Goal: Task Accomplishment & Management: Use online tool/utility

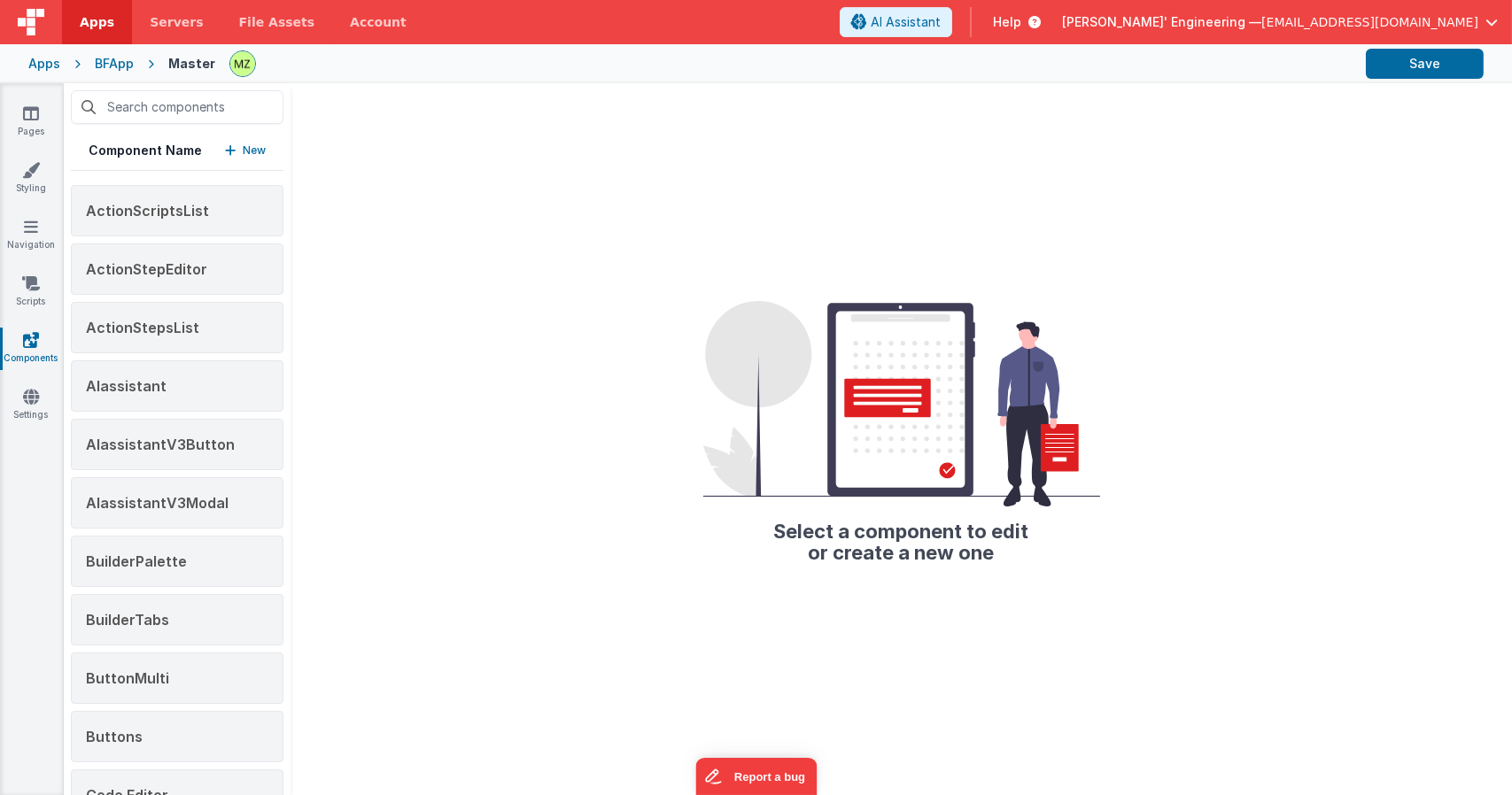
click at [1261, 23] on span "Delfs' Engineering —" at bounding box center [1162, 21] width 200 height 18
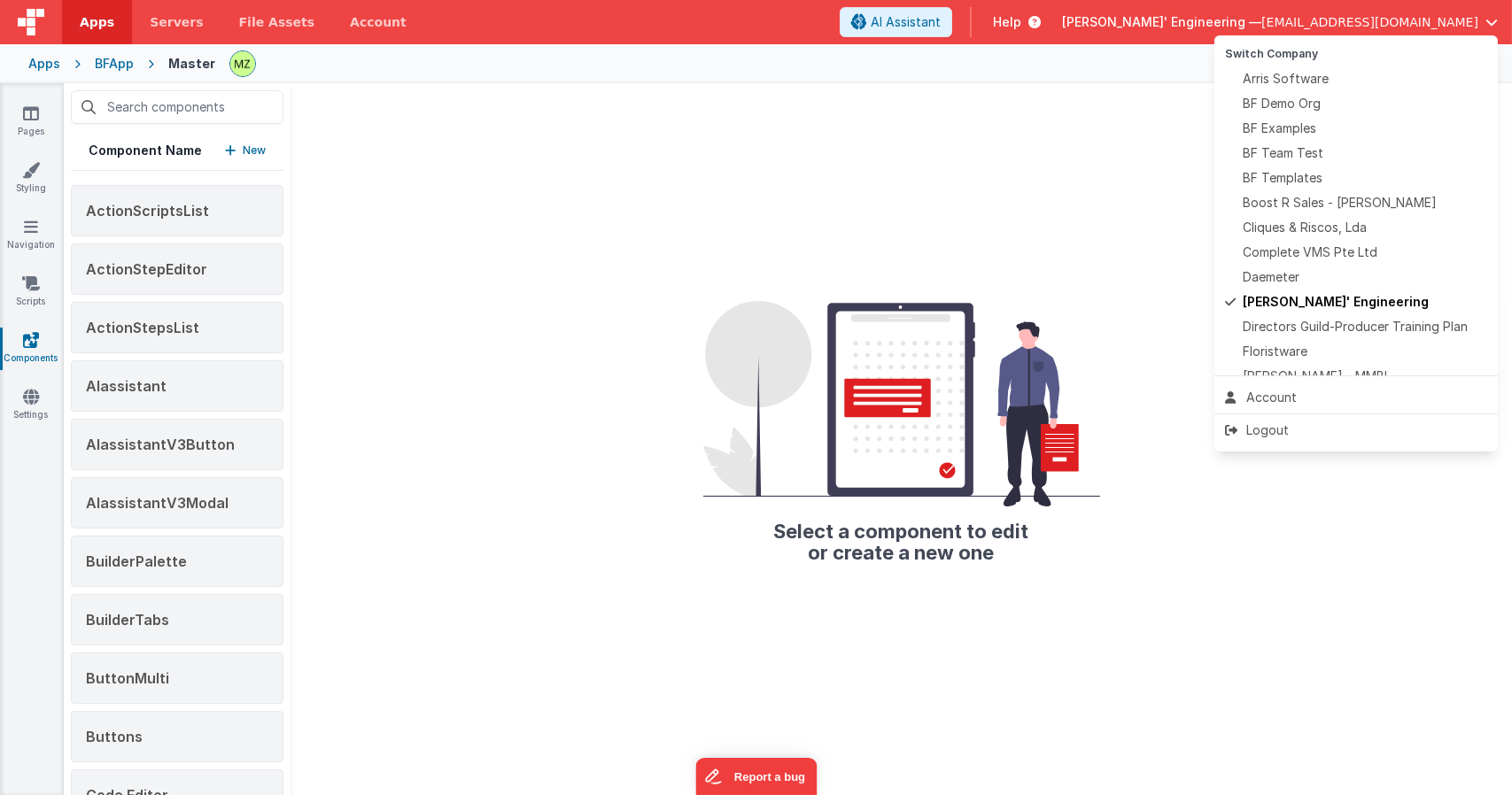
click at [33, 99] on button at bounding box center [756, 397] width 1512 height 795
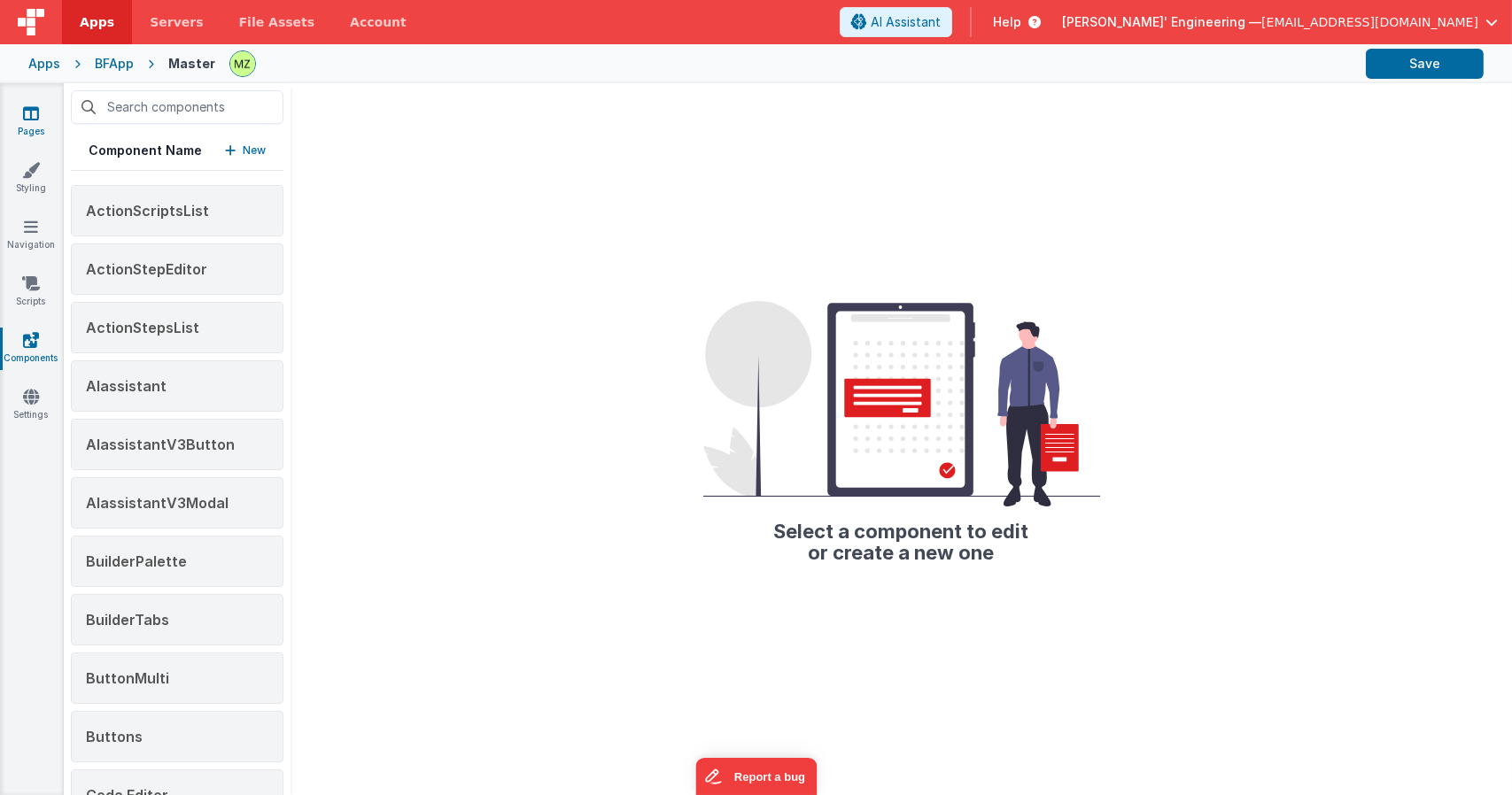
click at [36, 117] on icon at bounding box center [30, 113] width 16 height 18
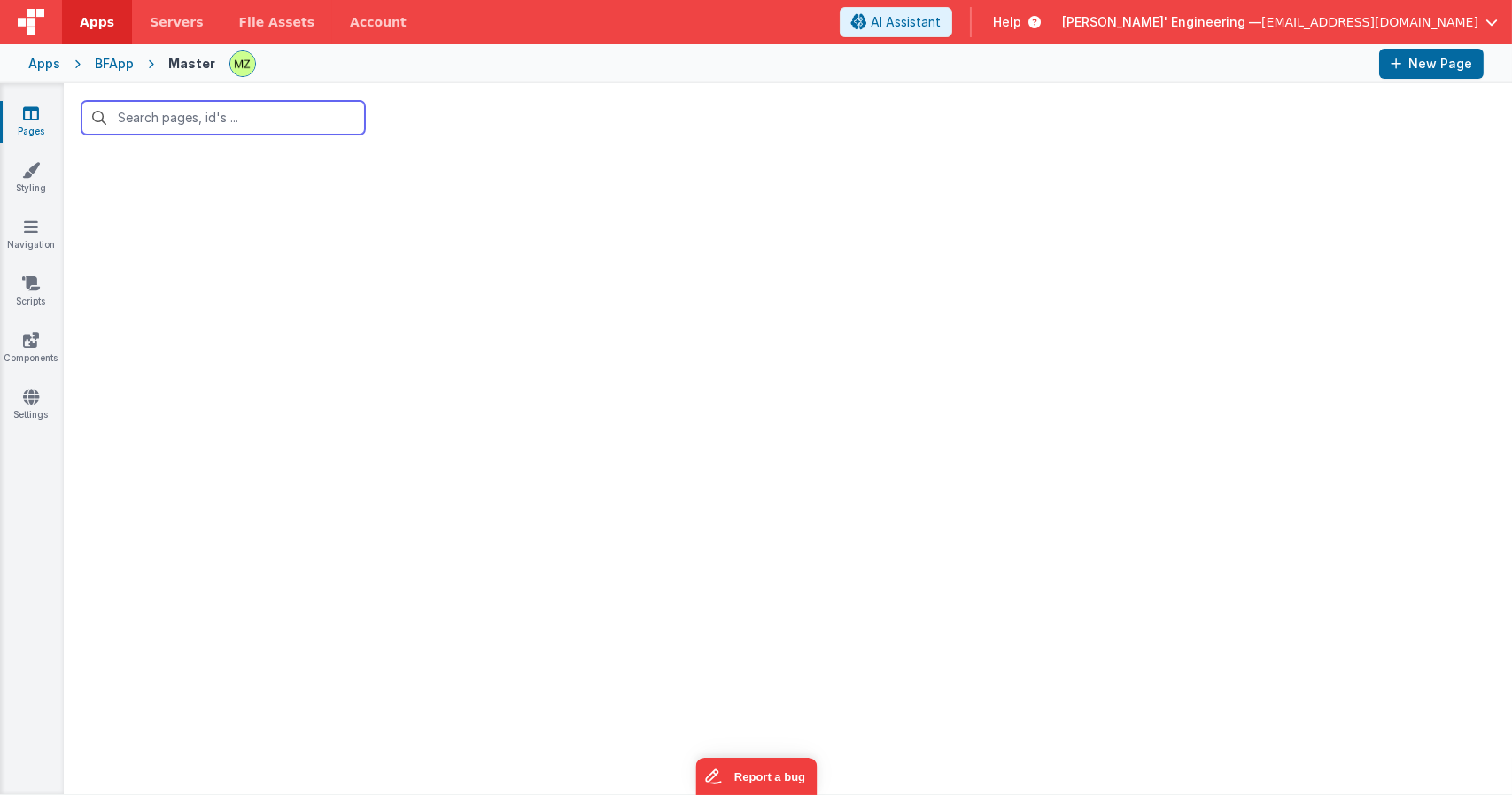
click at [179, 118] on input "text" at bounding box center [223, 117] width 284 height 33
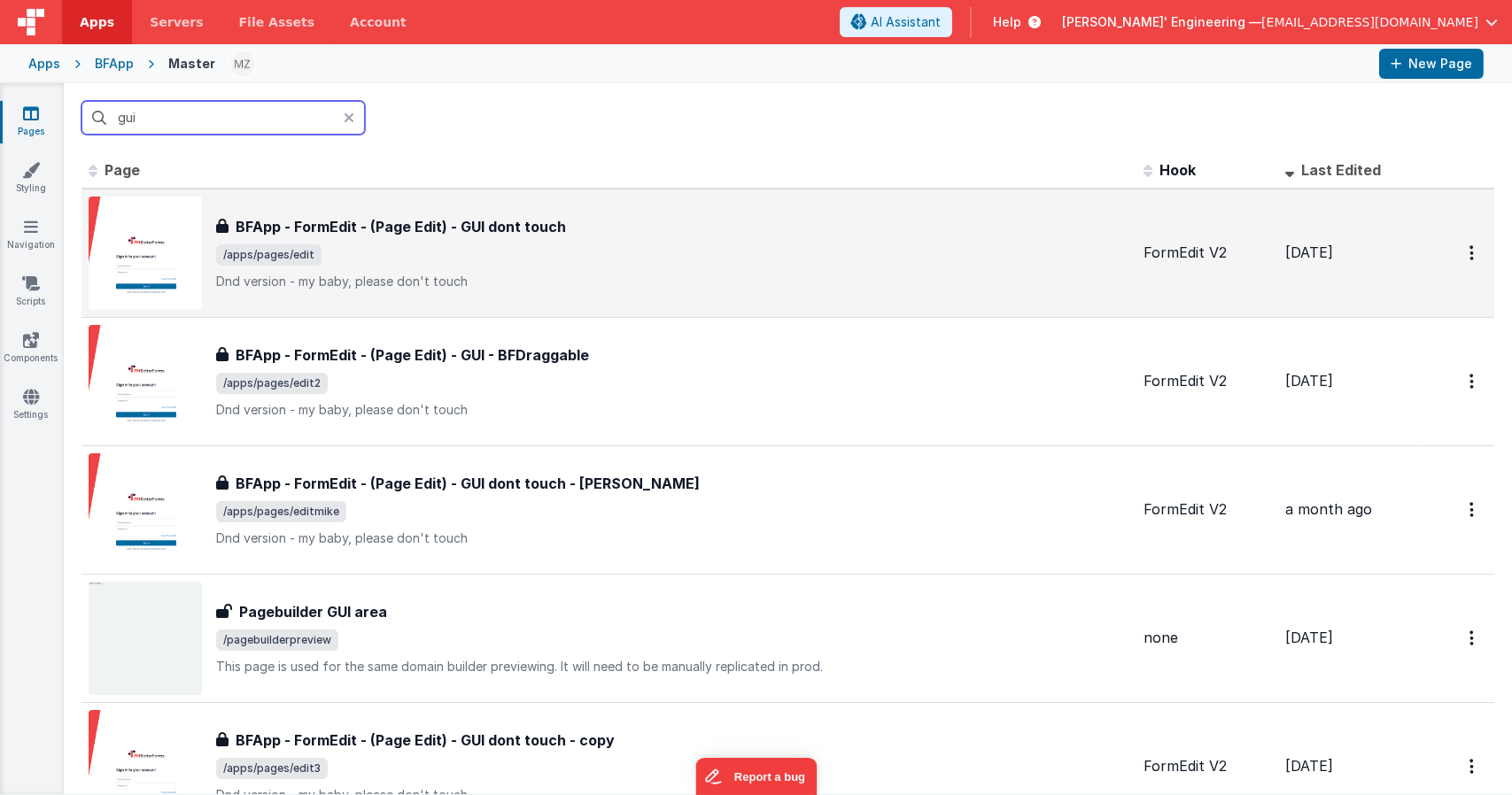
type input "gui"
click at [423, 248] on span "/apps/pages/edit" at bounding box center [672, 255] width 913 height 21
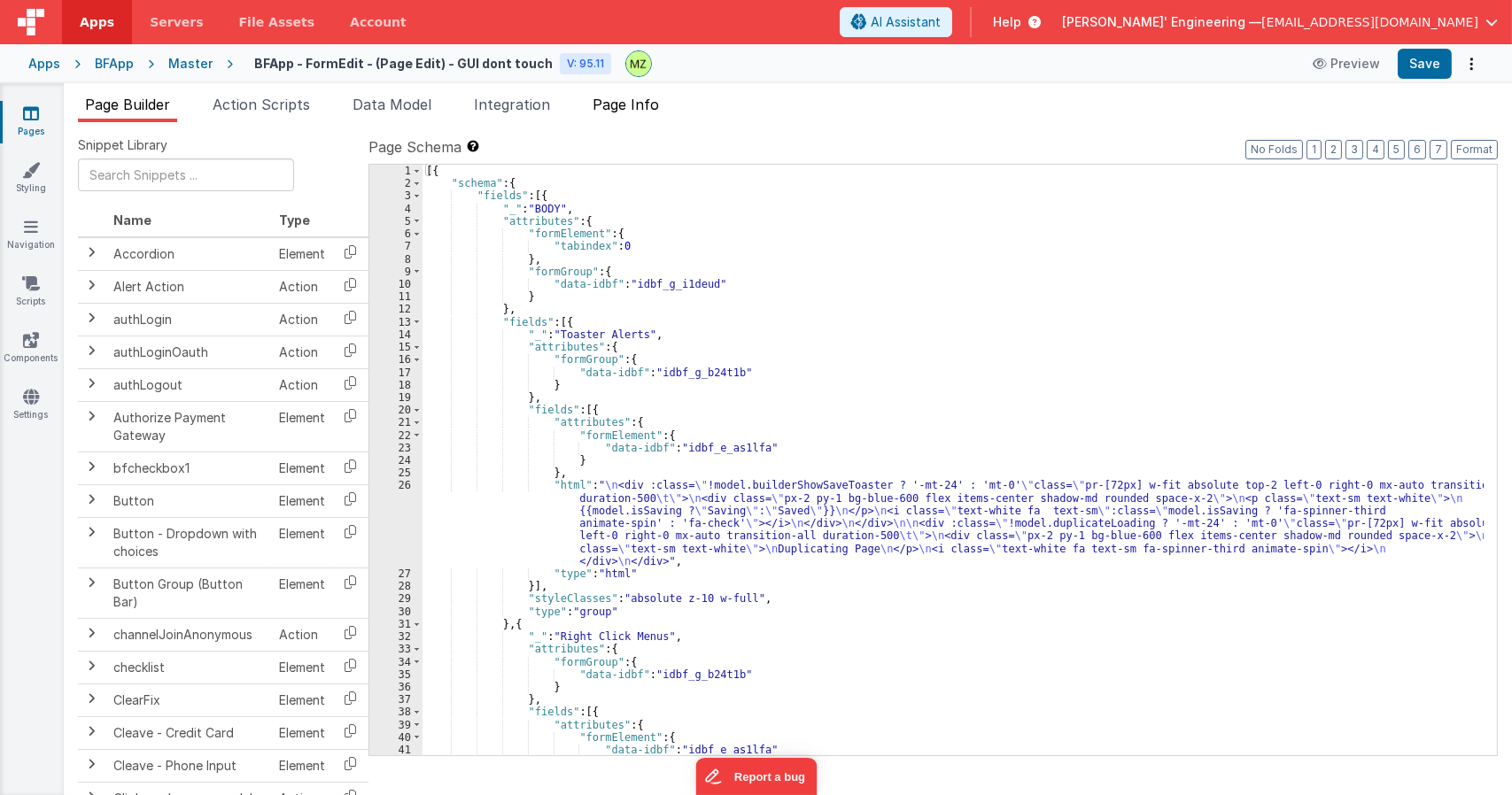
click at [642, 106] on span "Page Info" at bounding box center [625, 104] width 67 height 18
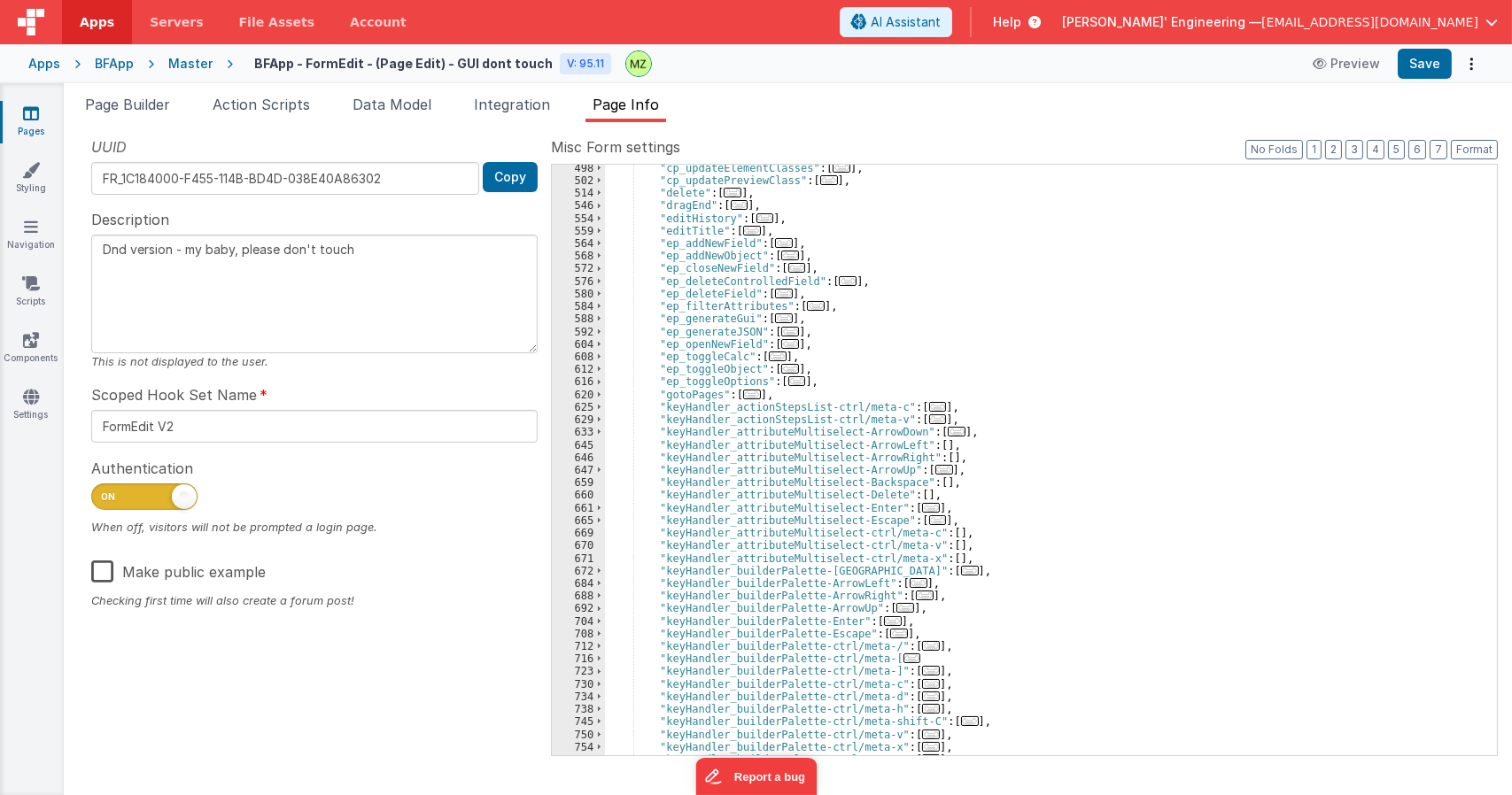
scroll to position [921, 0]
click at [775, 318] on span "..." at bounding box center [783, 319] width 18 height 10
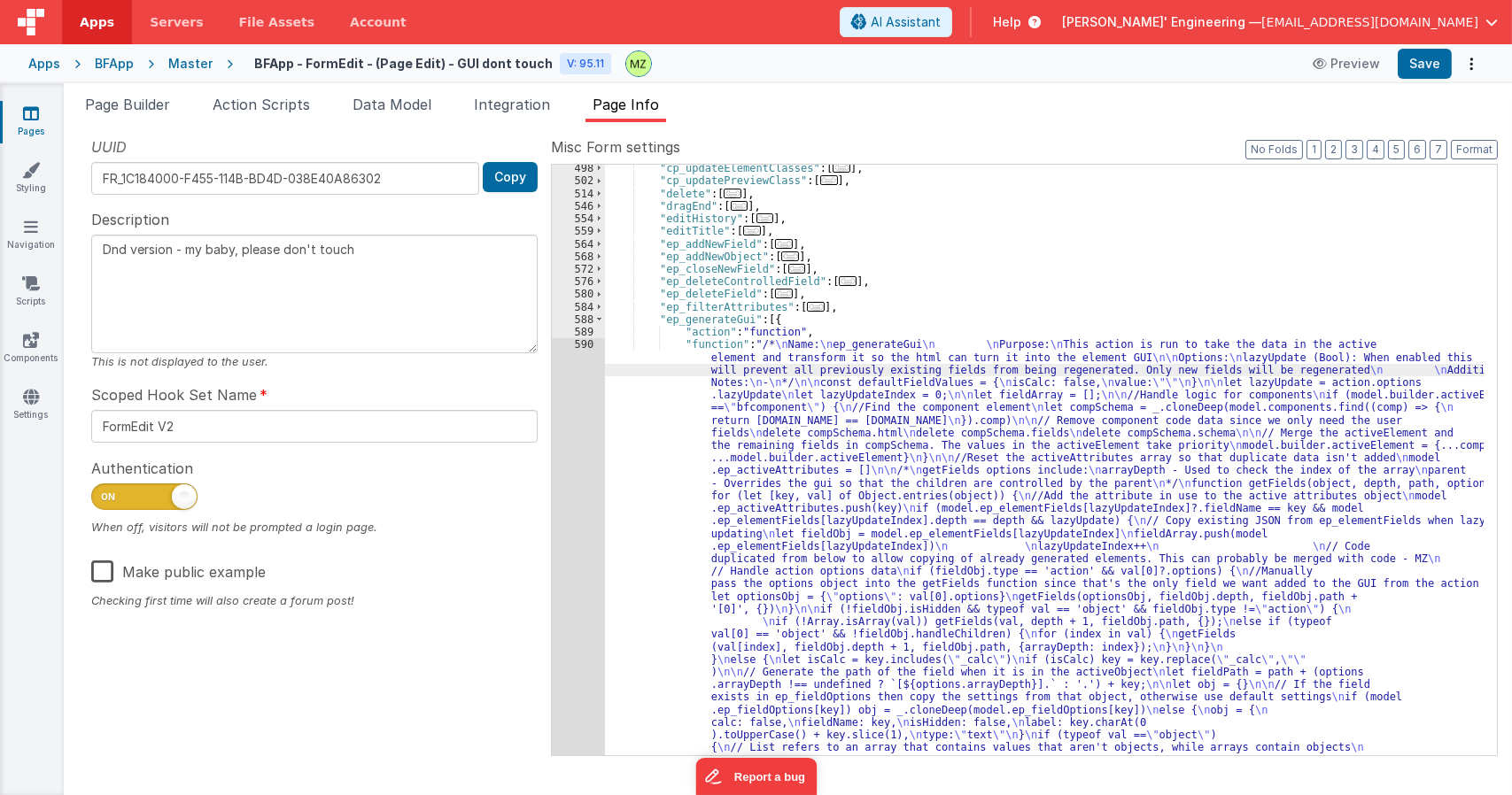
click at [585, 350] on div "590" at bounding box center [578, 690] width 54 height 705
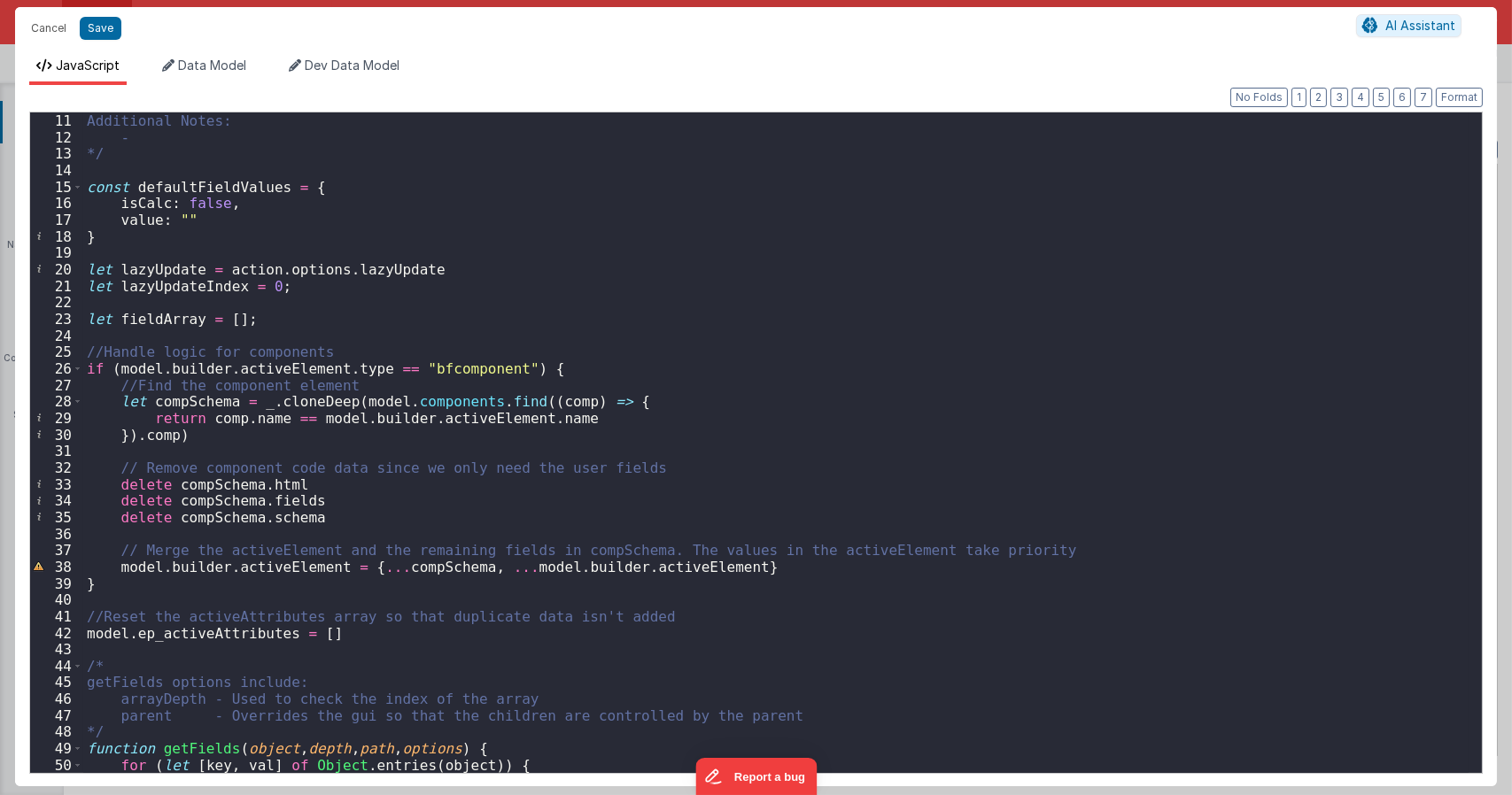
scroll to position [165, 0]
click at [305, 526] on div "Additional Notes: - */ const defaultFieldValues = { isCalc : false , value : ""…" at bounding box center [775, 458] width 1385 height 692
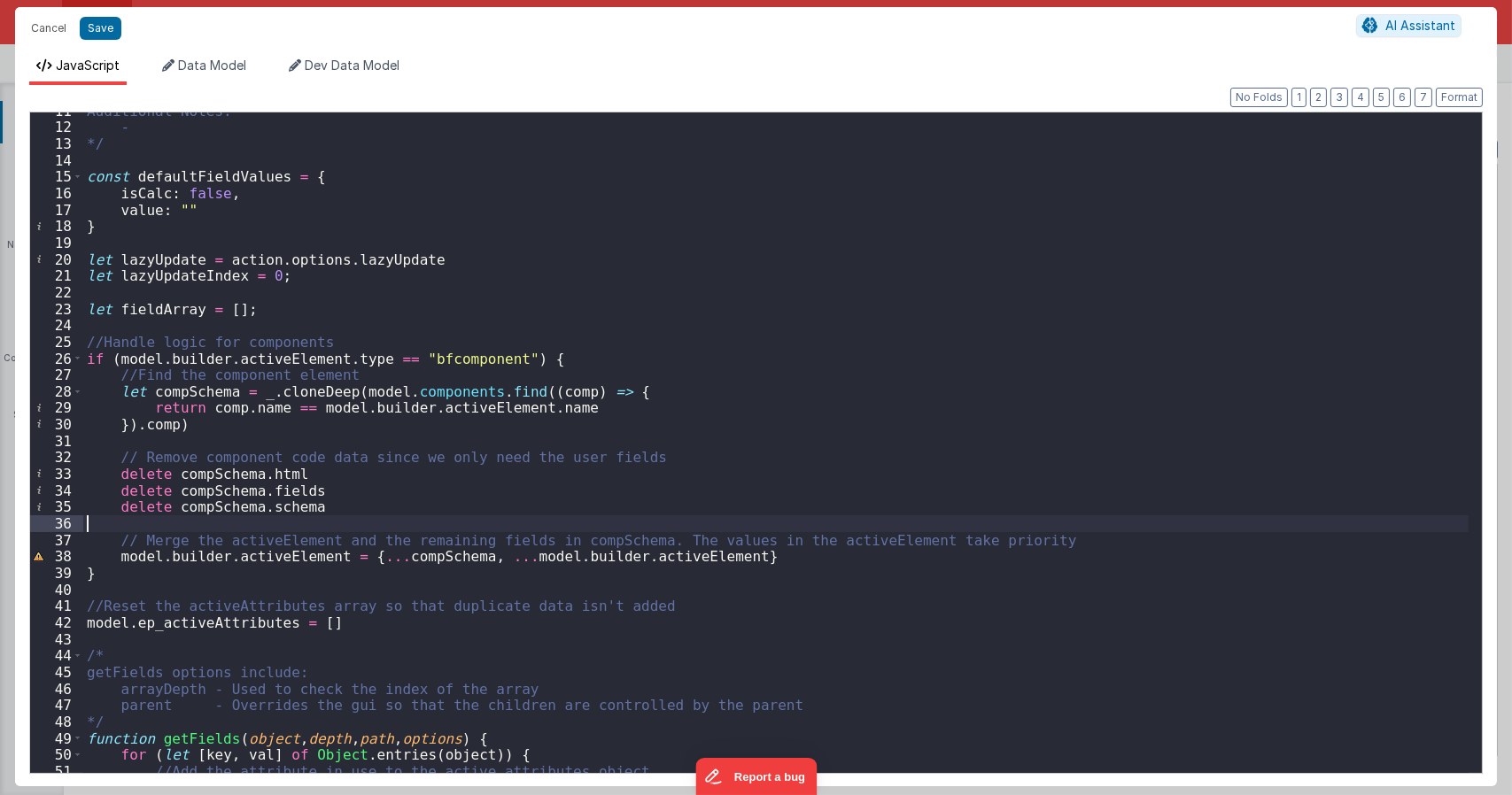
scroll to position [175, 0]
click at [1378, 471] on div "Additional Notes: - */ const defaultFieldValues = { isCalc : false , value : ""…" at bounding box center [775, 448] width 1385 height 692
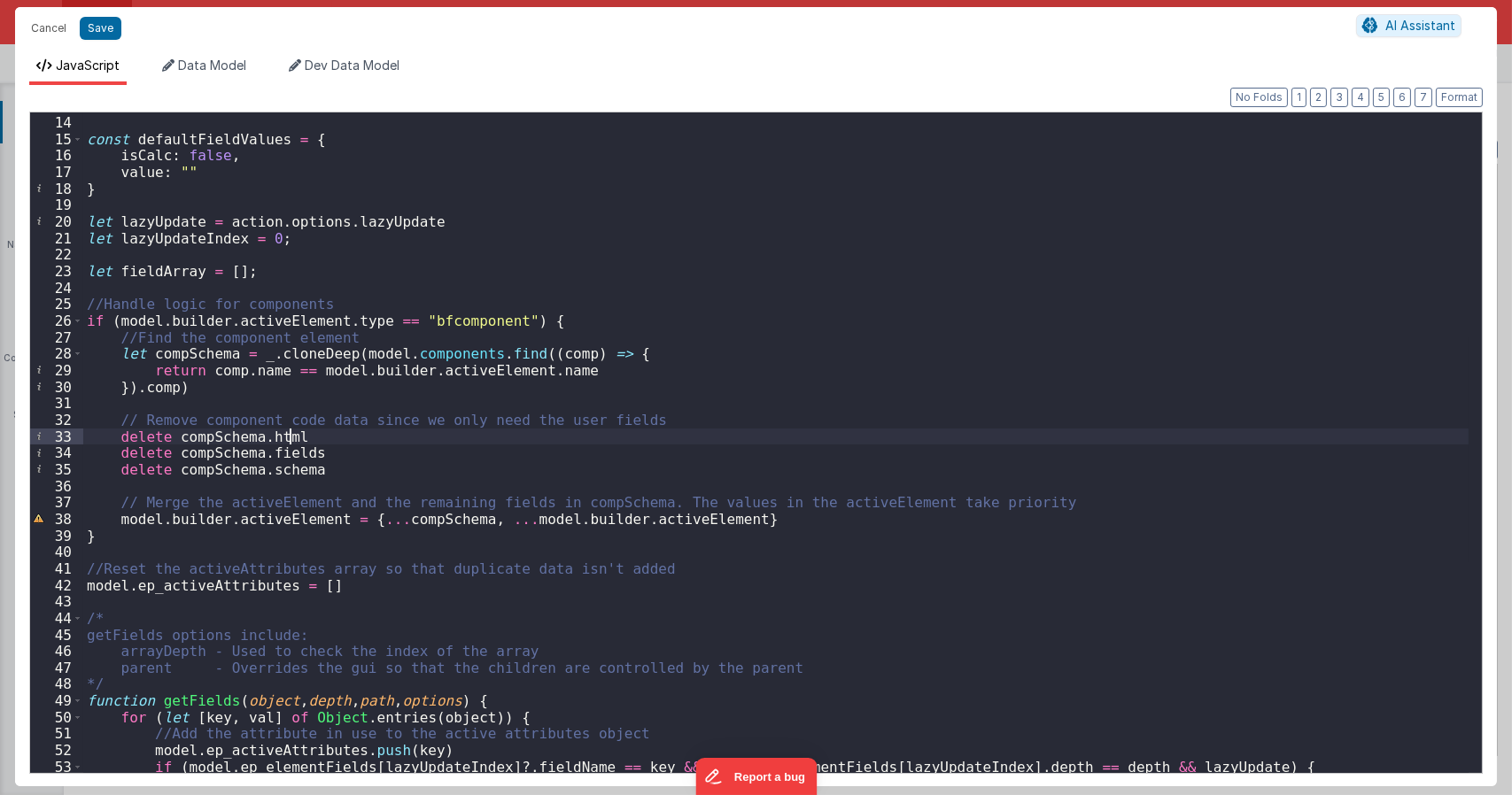
scroll to position [212, 0]
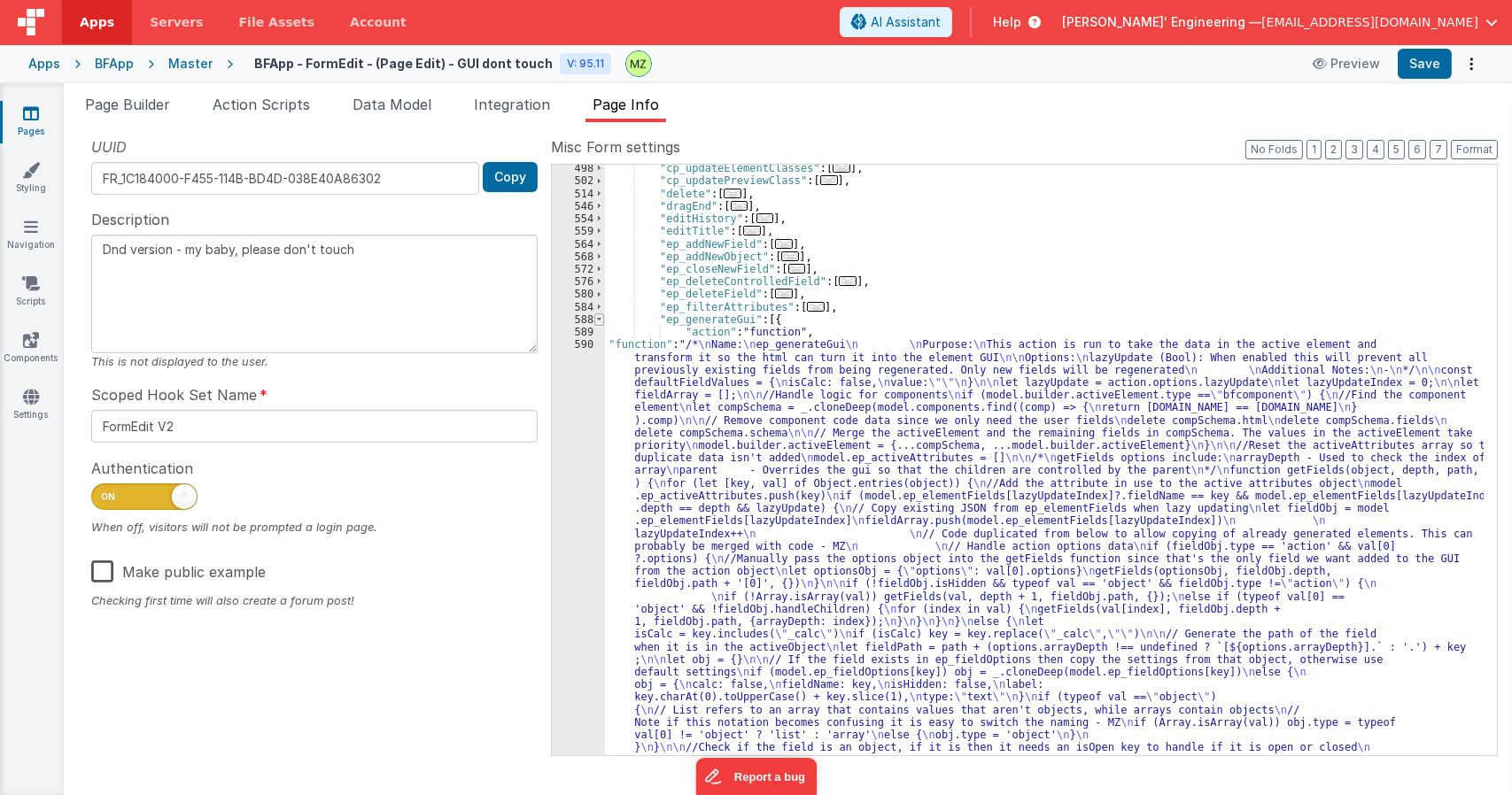
click at [599, 321] on span at bounding box center [599, 319] width 10 height 12
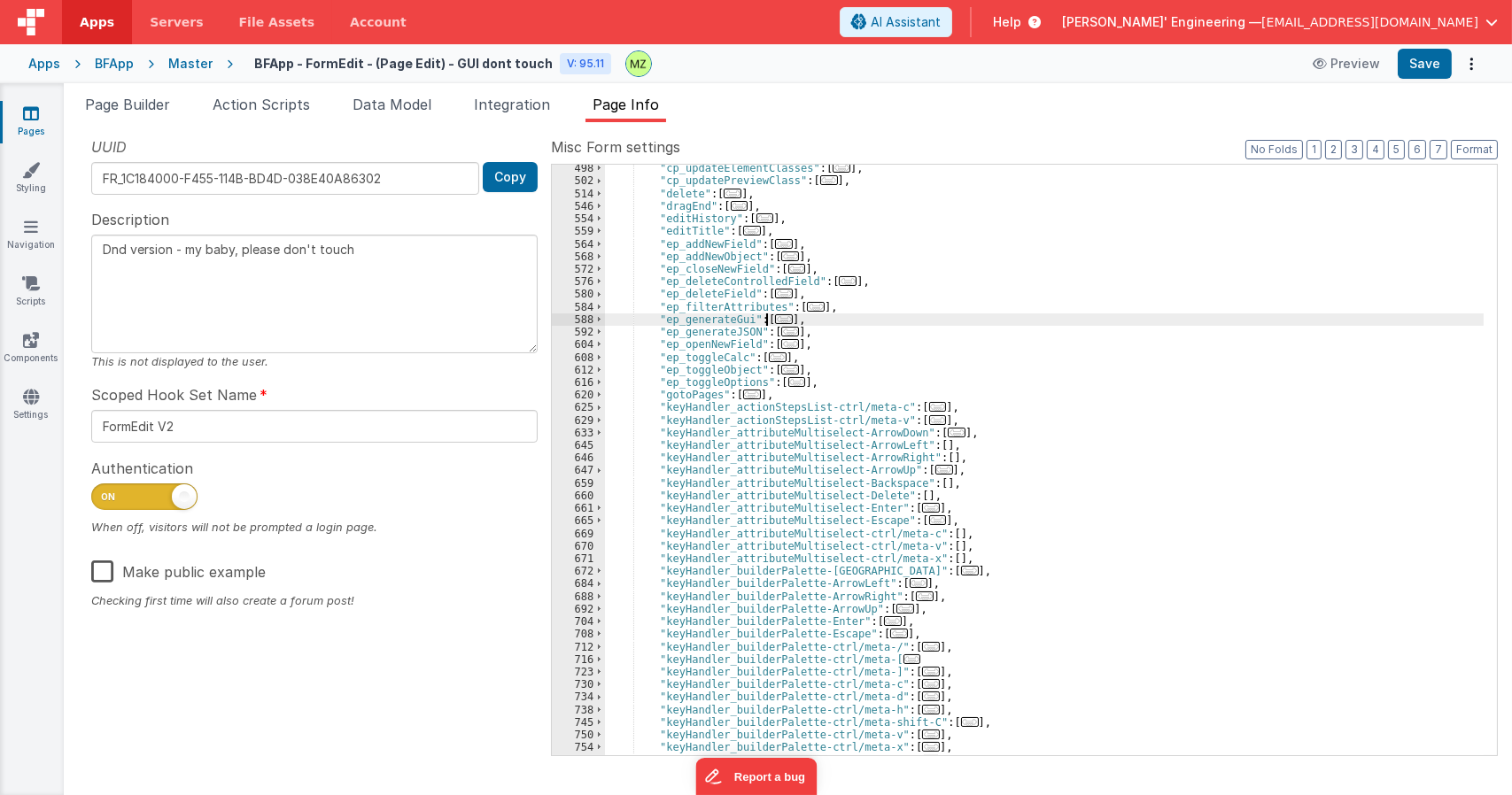
click at [781, 332] on span "..." at bounding box center [790, 331] width 18 height 10
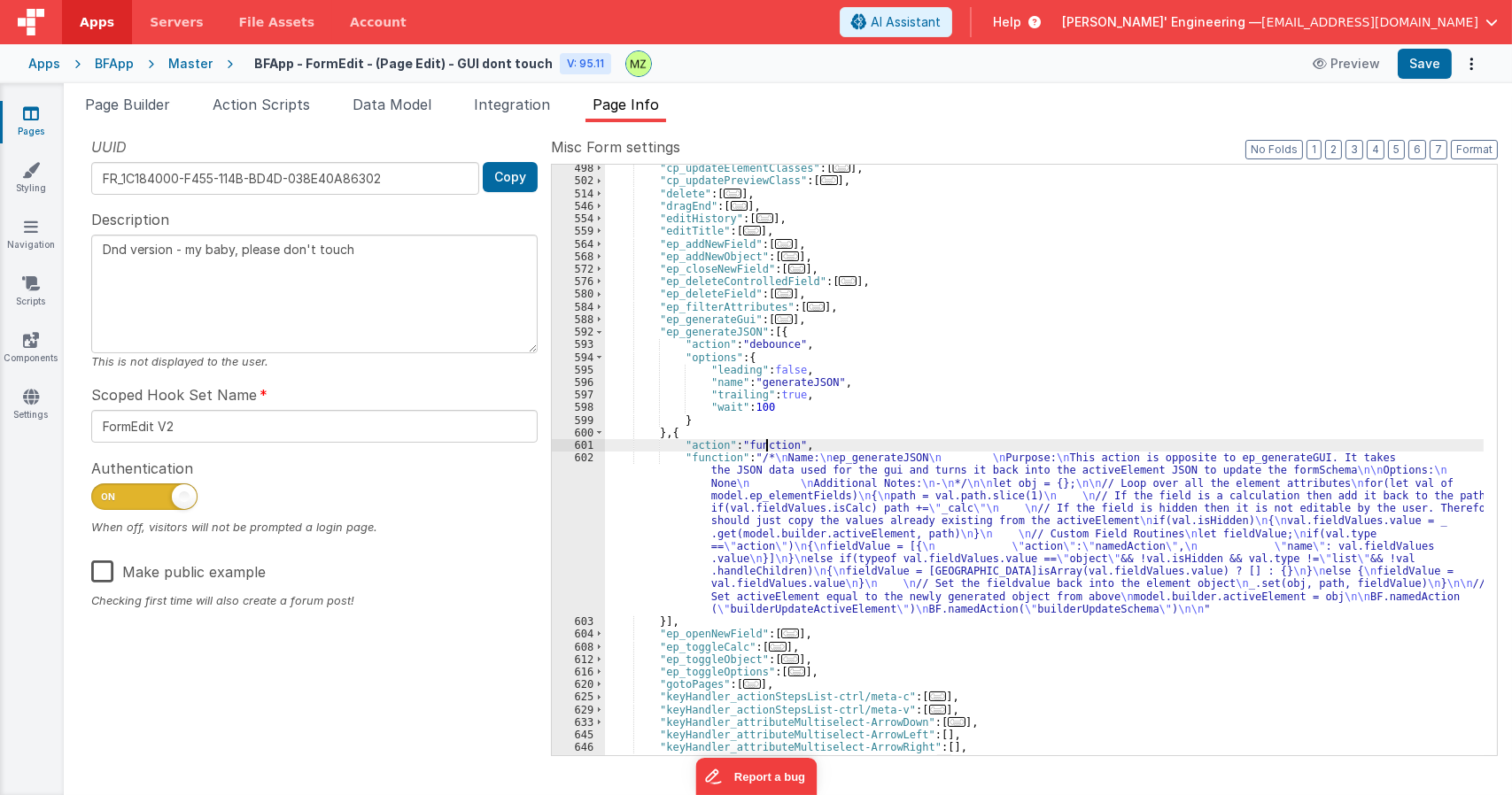
click at [768, 440] on div ""cp_updateElementClasses" : [ ... ] , "cp_updatePreviewClass" : [ ... ] , "dele…" at bounding box center [1044, 469] width 878 height 615
click at [587, 464] on div "602" at bounding box center [578, 533] width 54 height 163
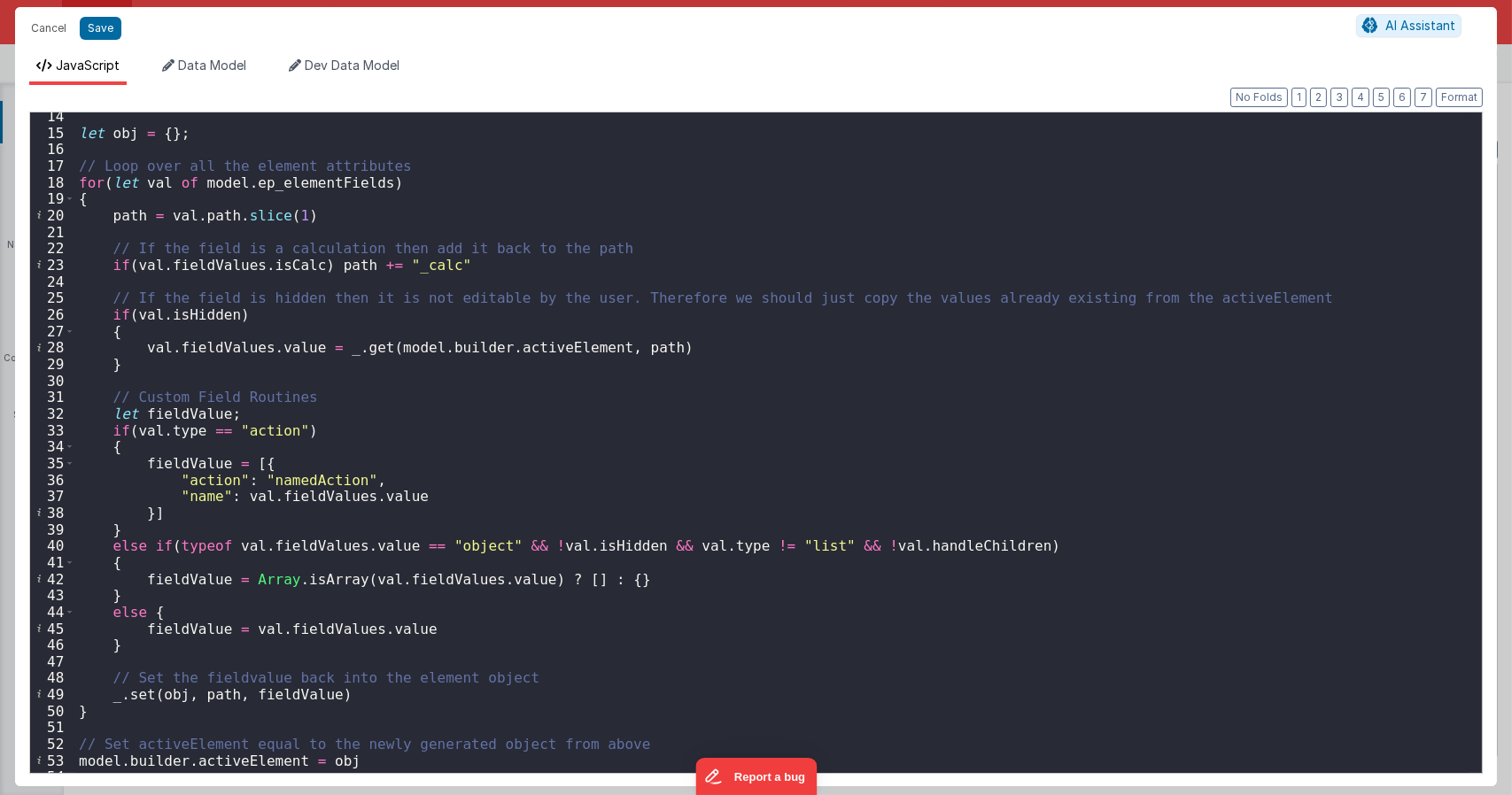
scroll to position [297, 0]
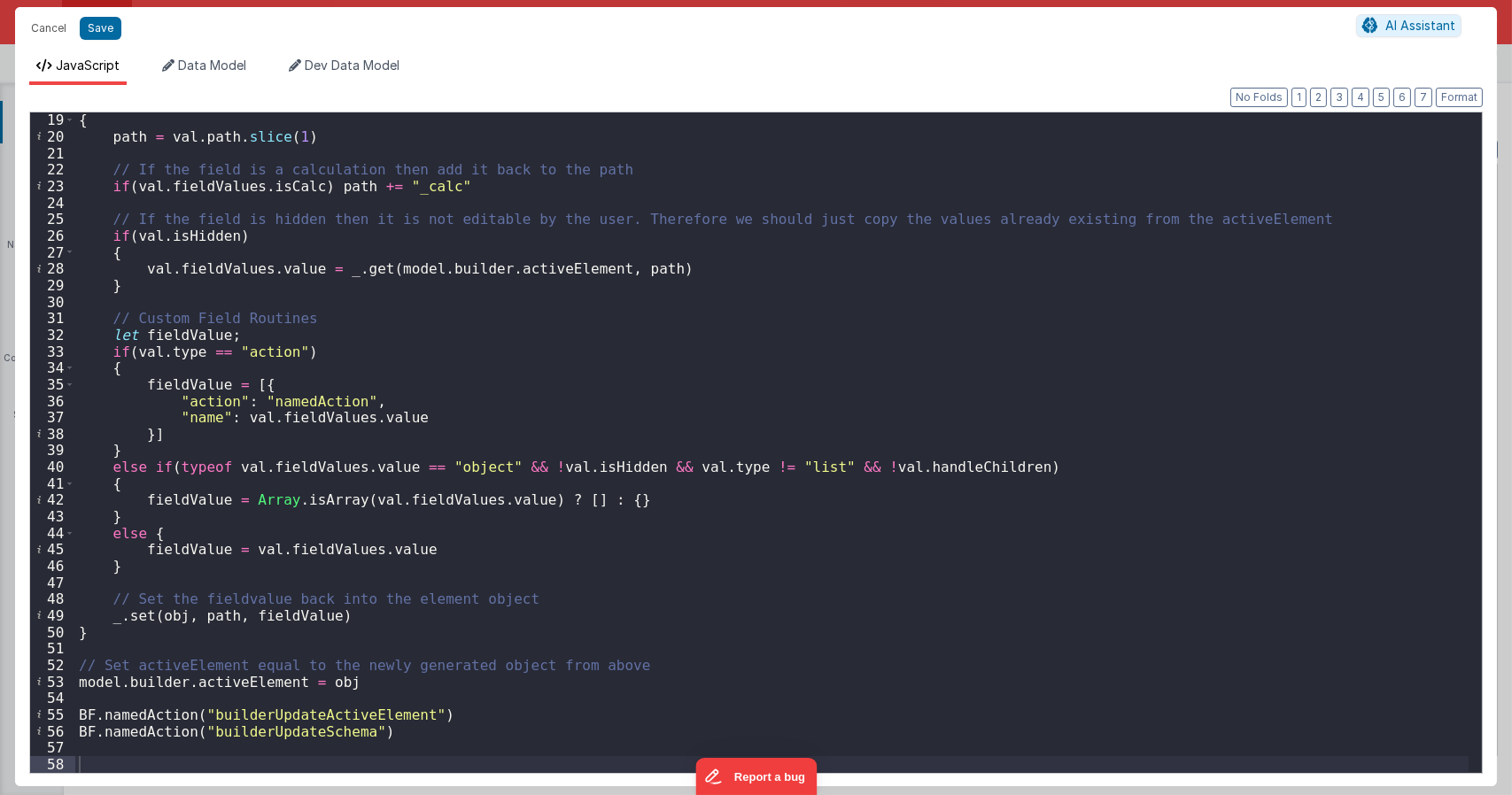
click at [387, 464] on div "{ path = val . path . slice ( 1 ) // If the field is a calculation then add it …" at bounding box center [771, 458] width 1393 height 693
type textarea "Dnd version - my baby, please don't touch"
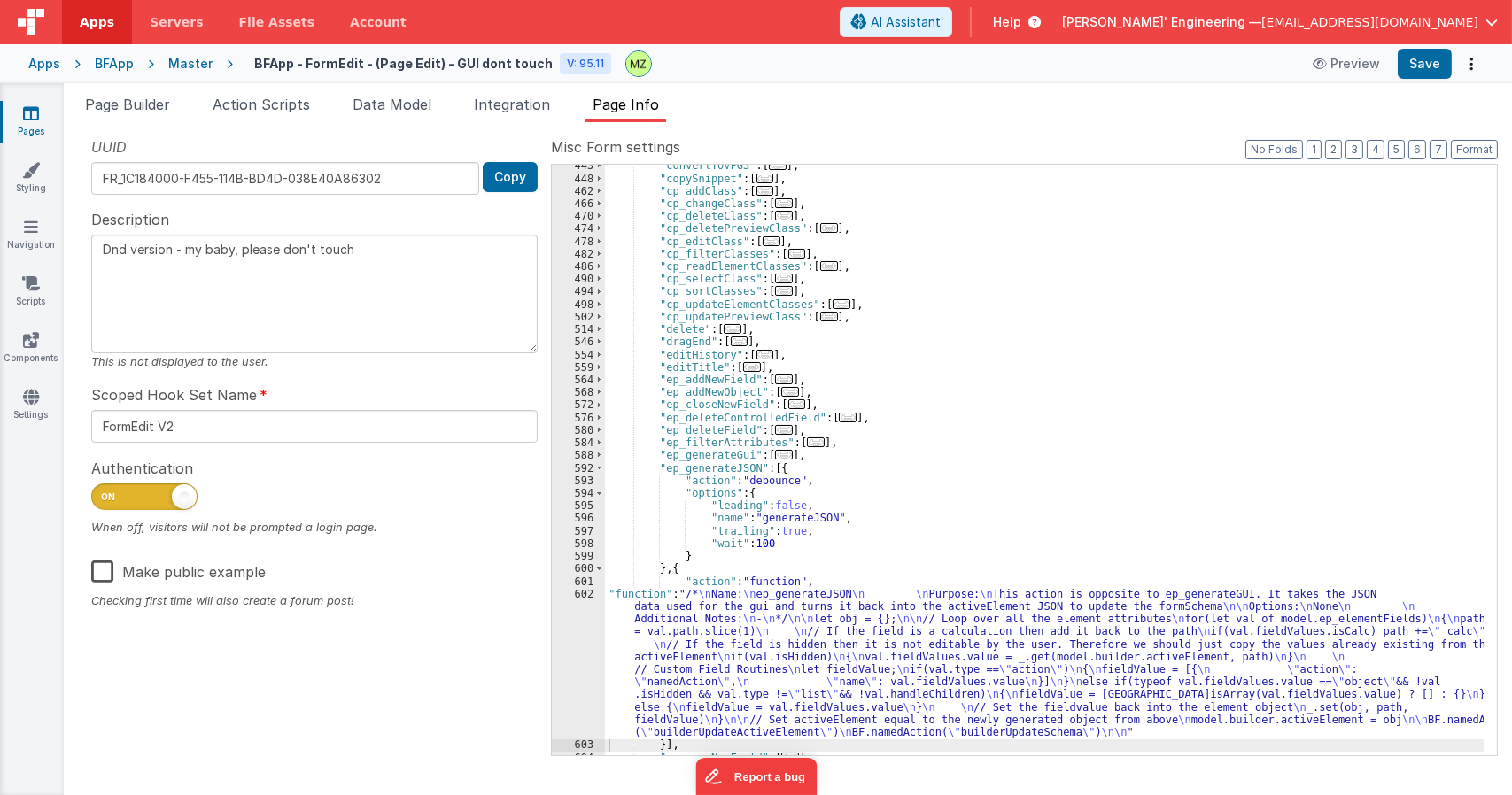
scroll to position [785, 0]
click at [775, 459] on span "..." at bounding box center [783, 454] width 18 height 10
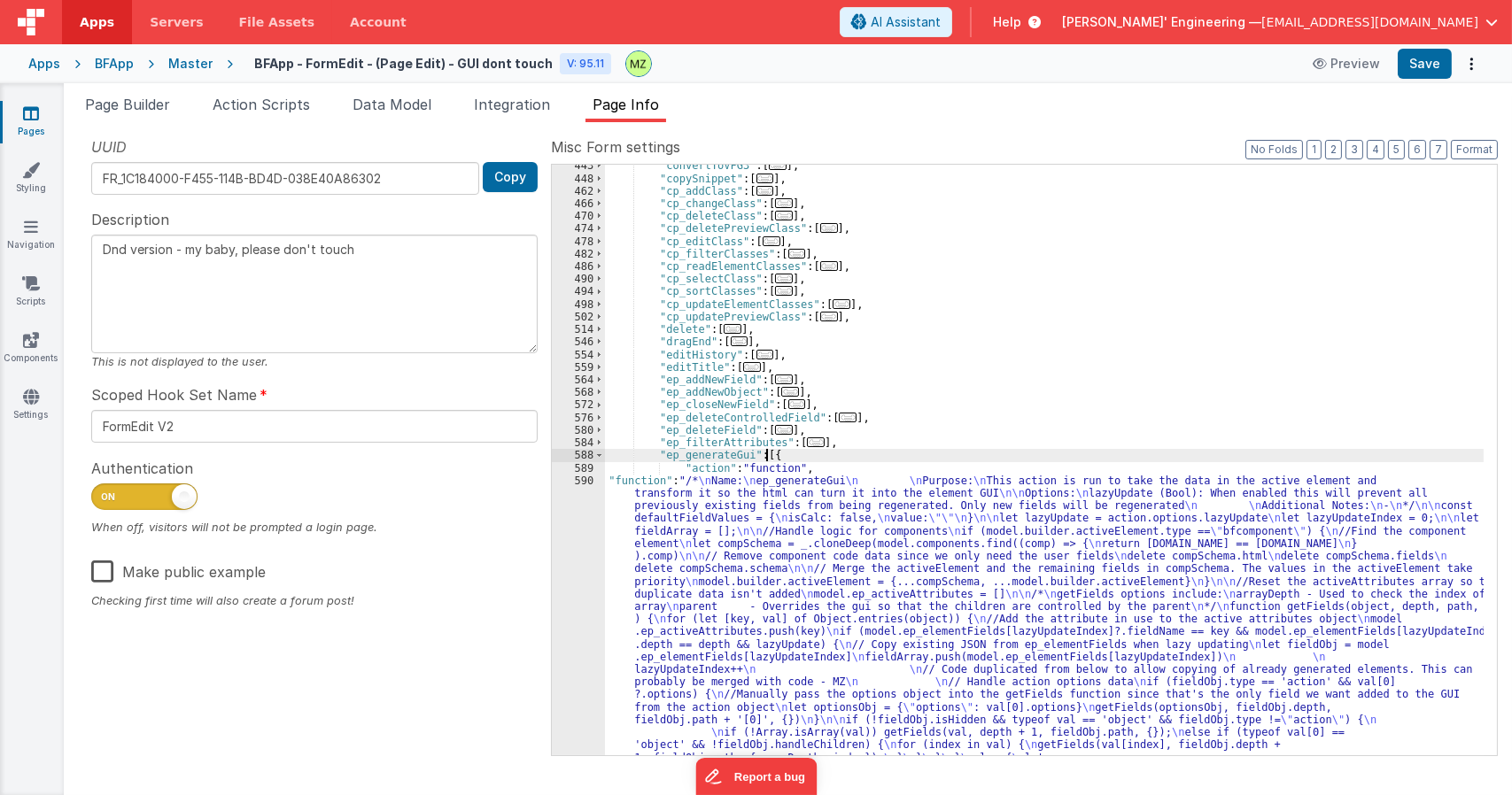
click at [729, 535] on div ""convertToVFG3" : [ ... ] , "copySnippet" : [ ... ] , "cp_addClass" : [ ... ] ,…" at bounding box center [1044, 782] width 878 height 1246
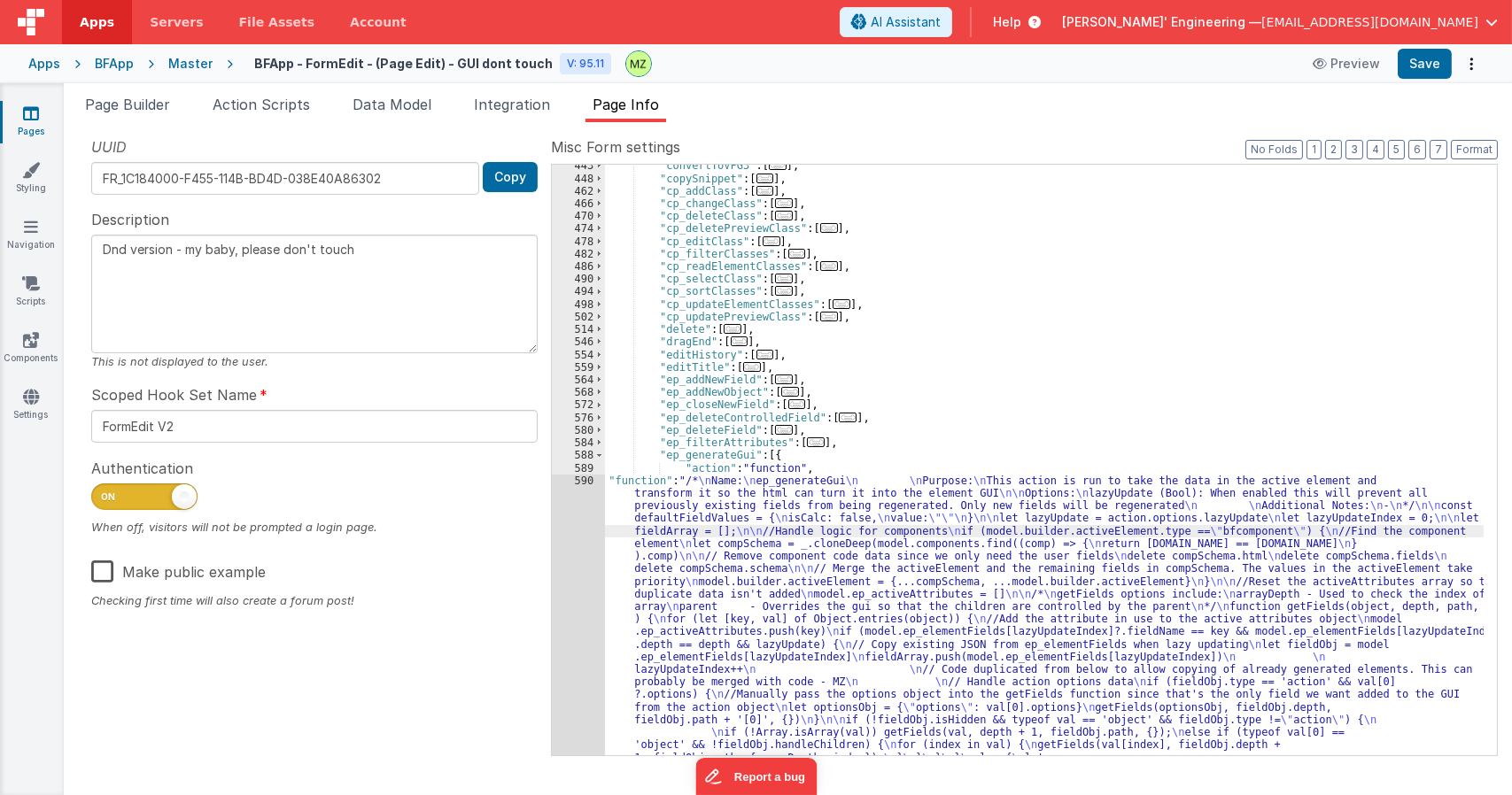
scroll to position [1159, 0]
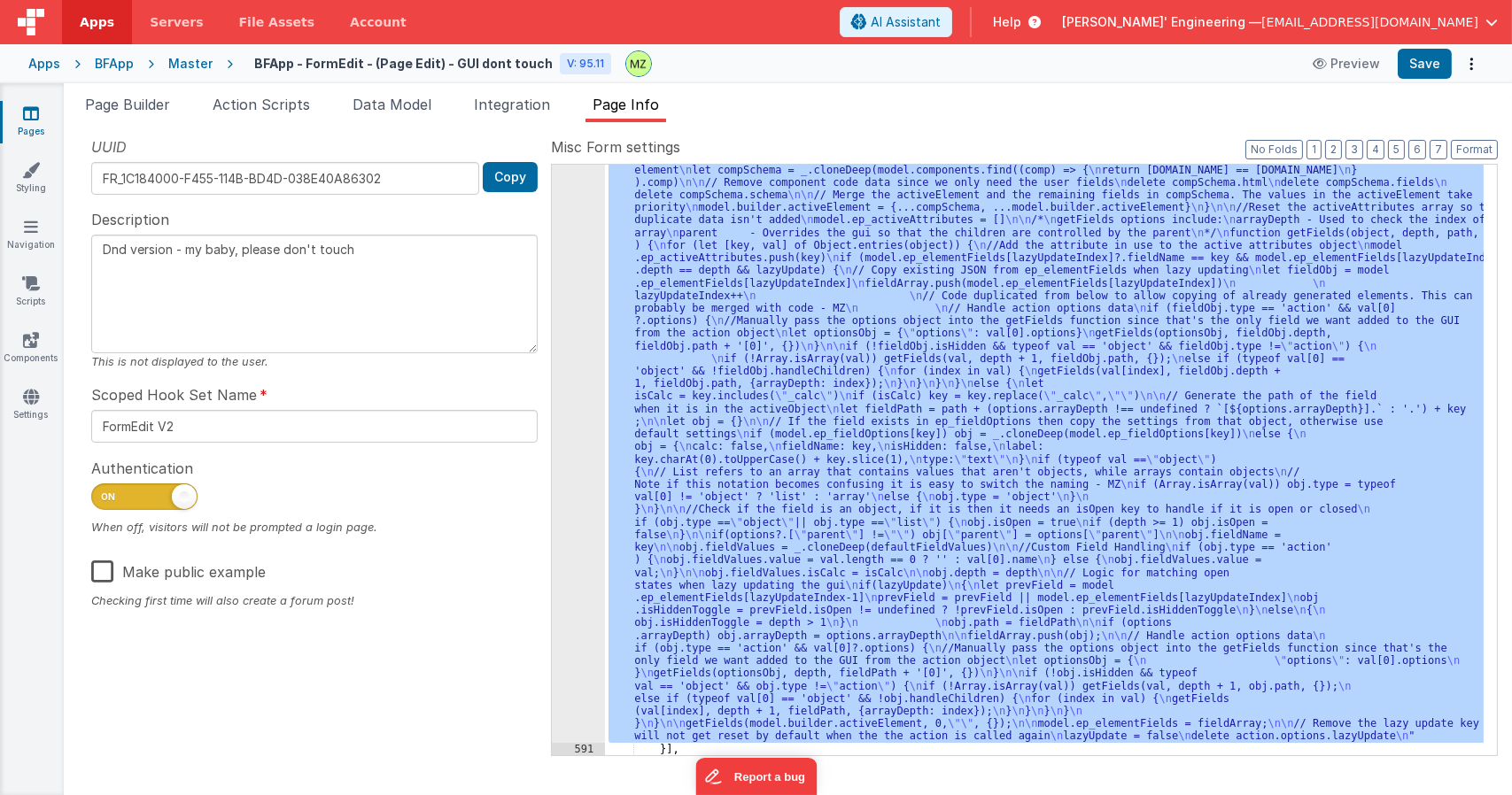
click at [581, 473] on div "590" at bounding box center [578, 420] width 54 height 642
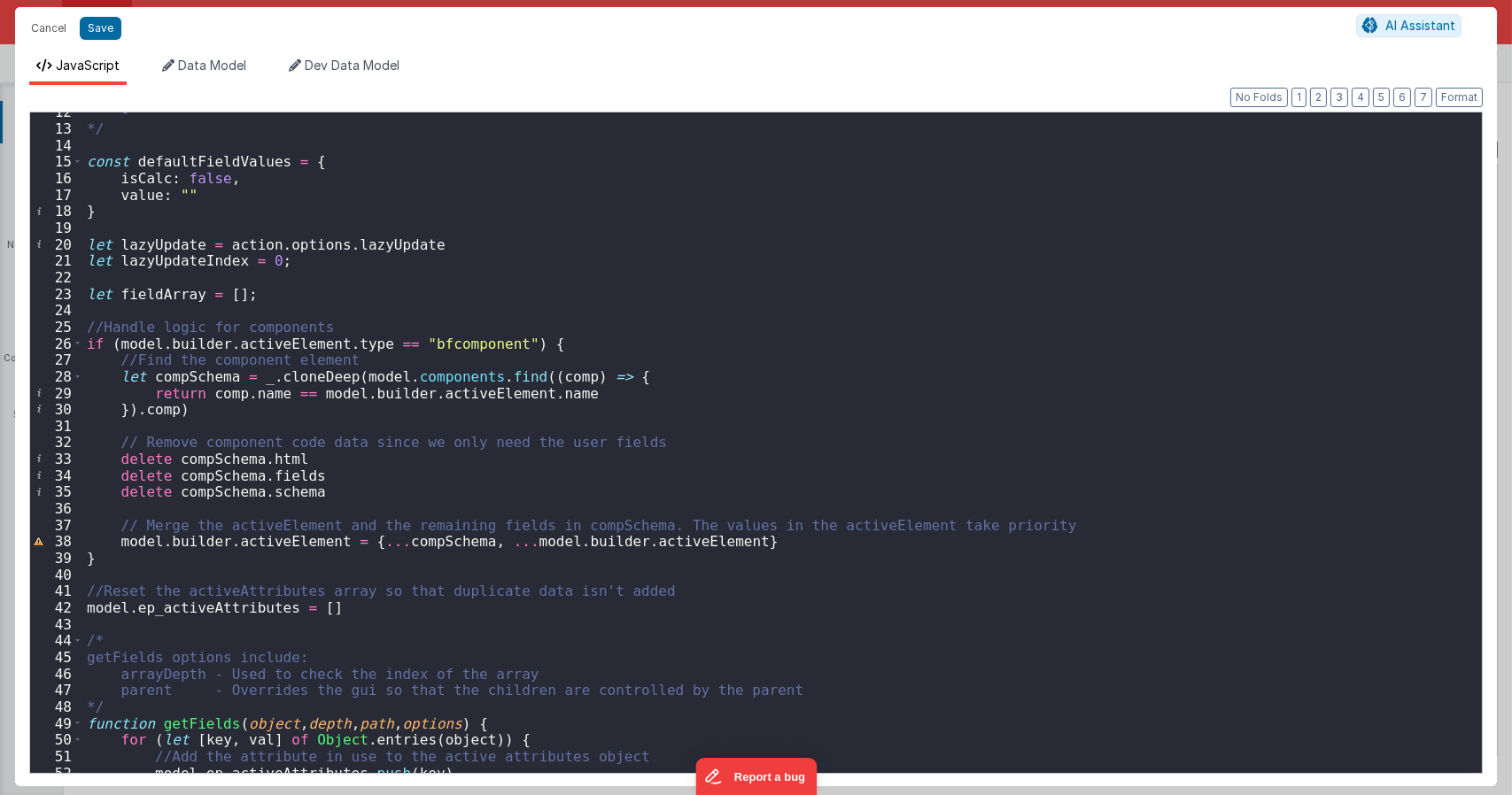
scroll to position [189, 0]
